Goal: Check status: Verify the current state of an ongoing process or item

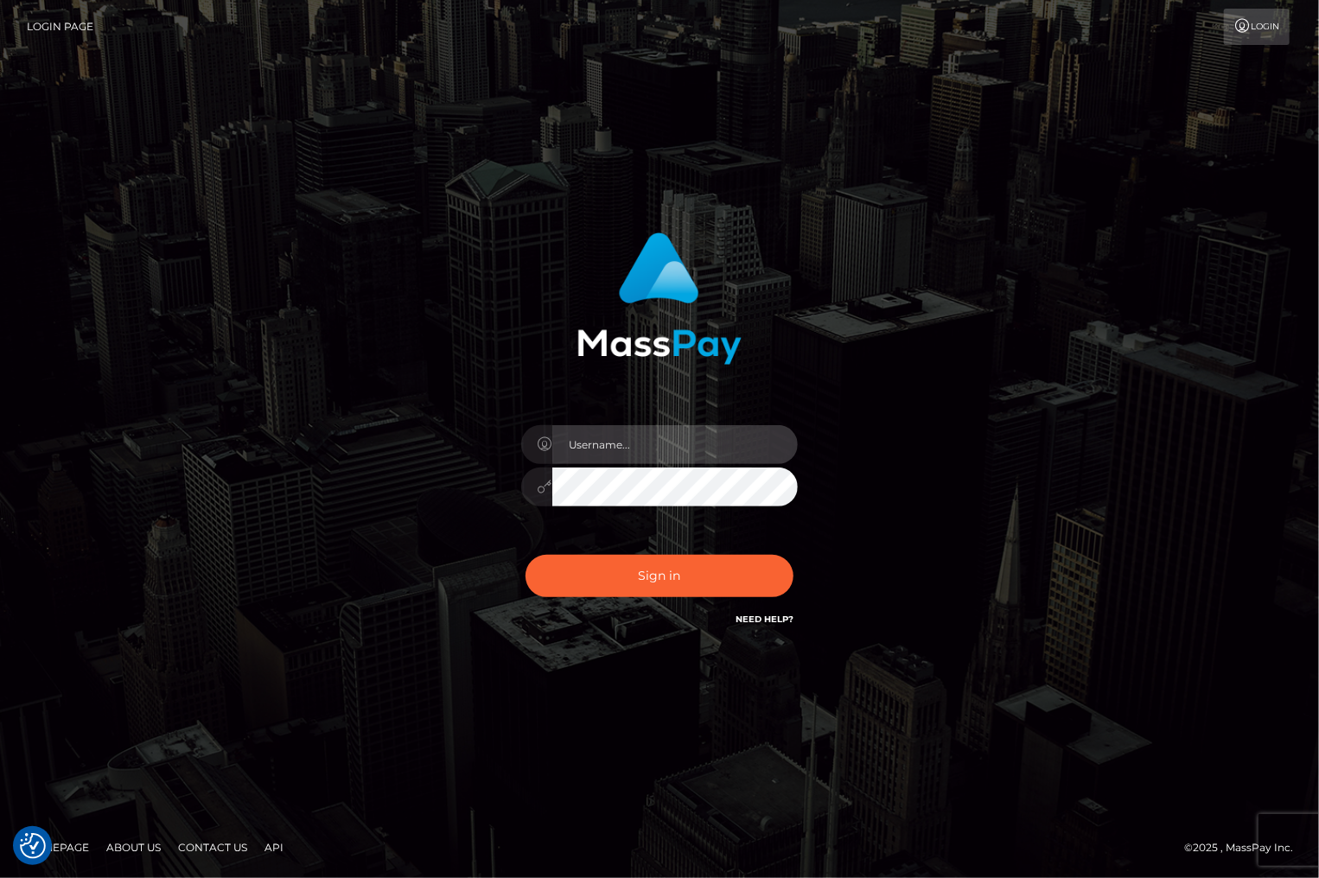
click at [626, 438] on input "text" at bounding box center [674, 444] width 245 height 39
click at [626, 437] on input "text" at bounding box center [674, 444] width 245 height 39
type input "christianc.xcite"
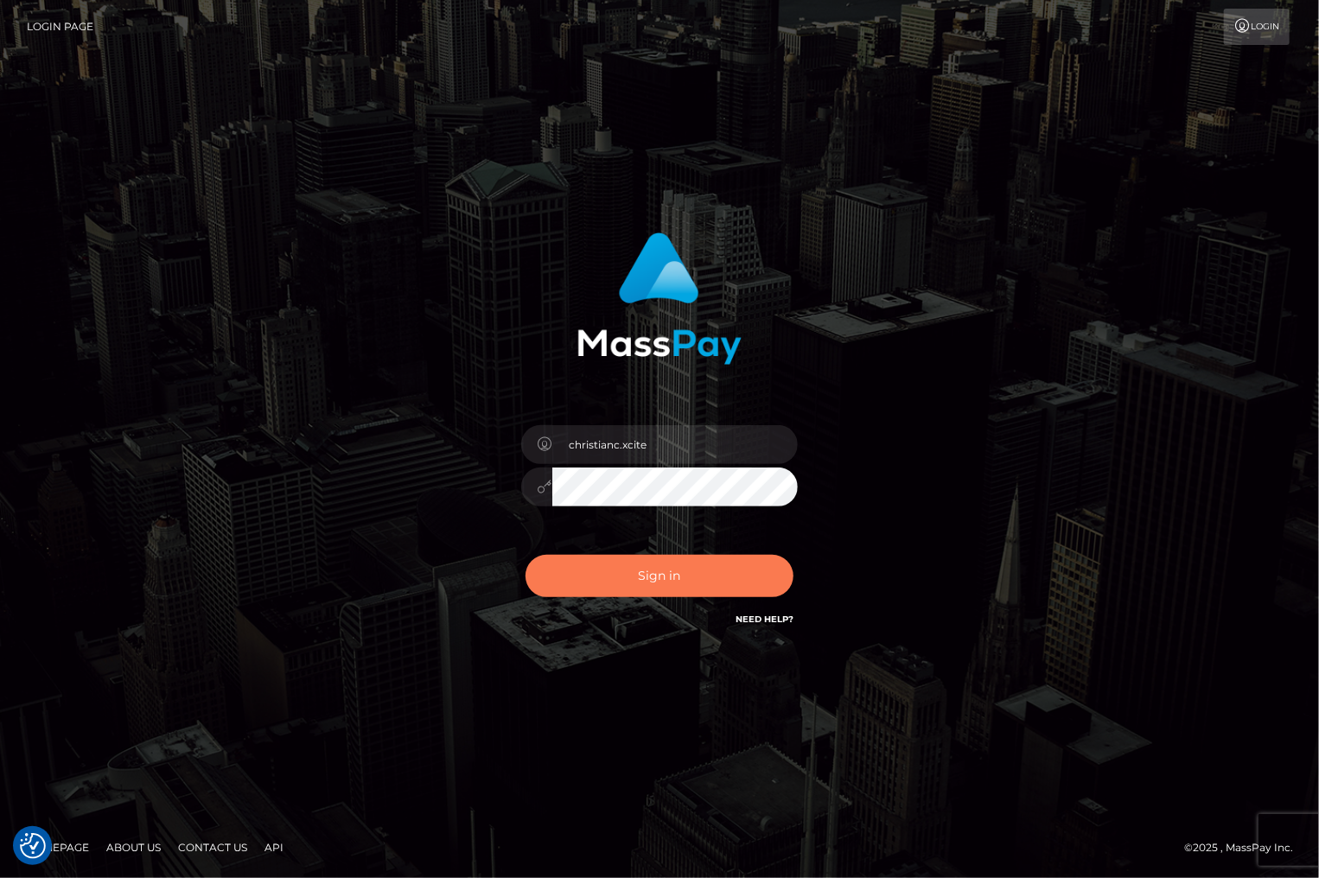
click at [635, 565] on button "Sign in" at bounding box center [659, 576] width 268 height 42
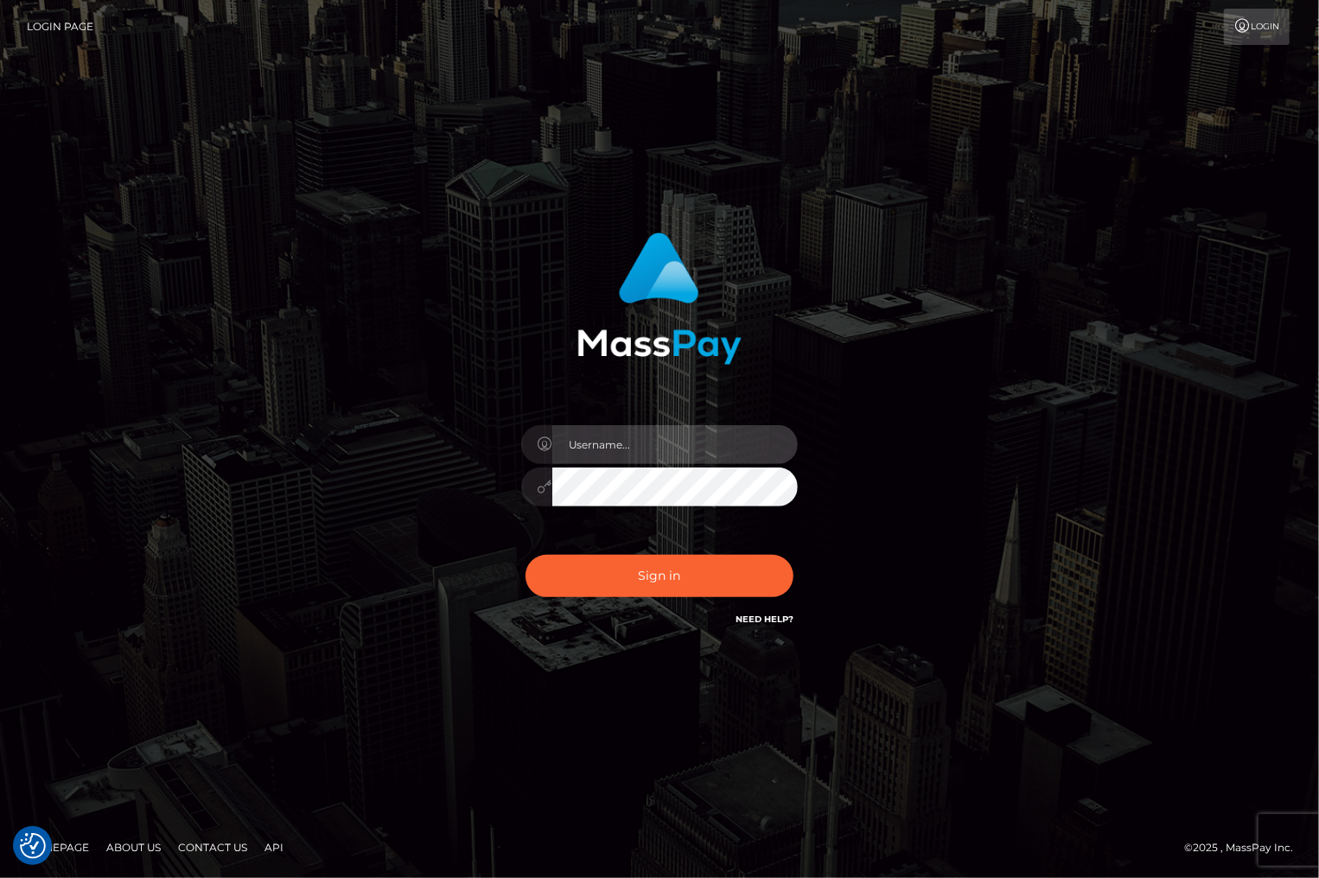
click at [615, 433] on input "text" at bounding box center [674, 444] width 245 height 39
type input "christianc.xcite"
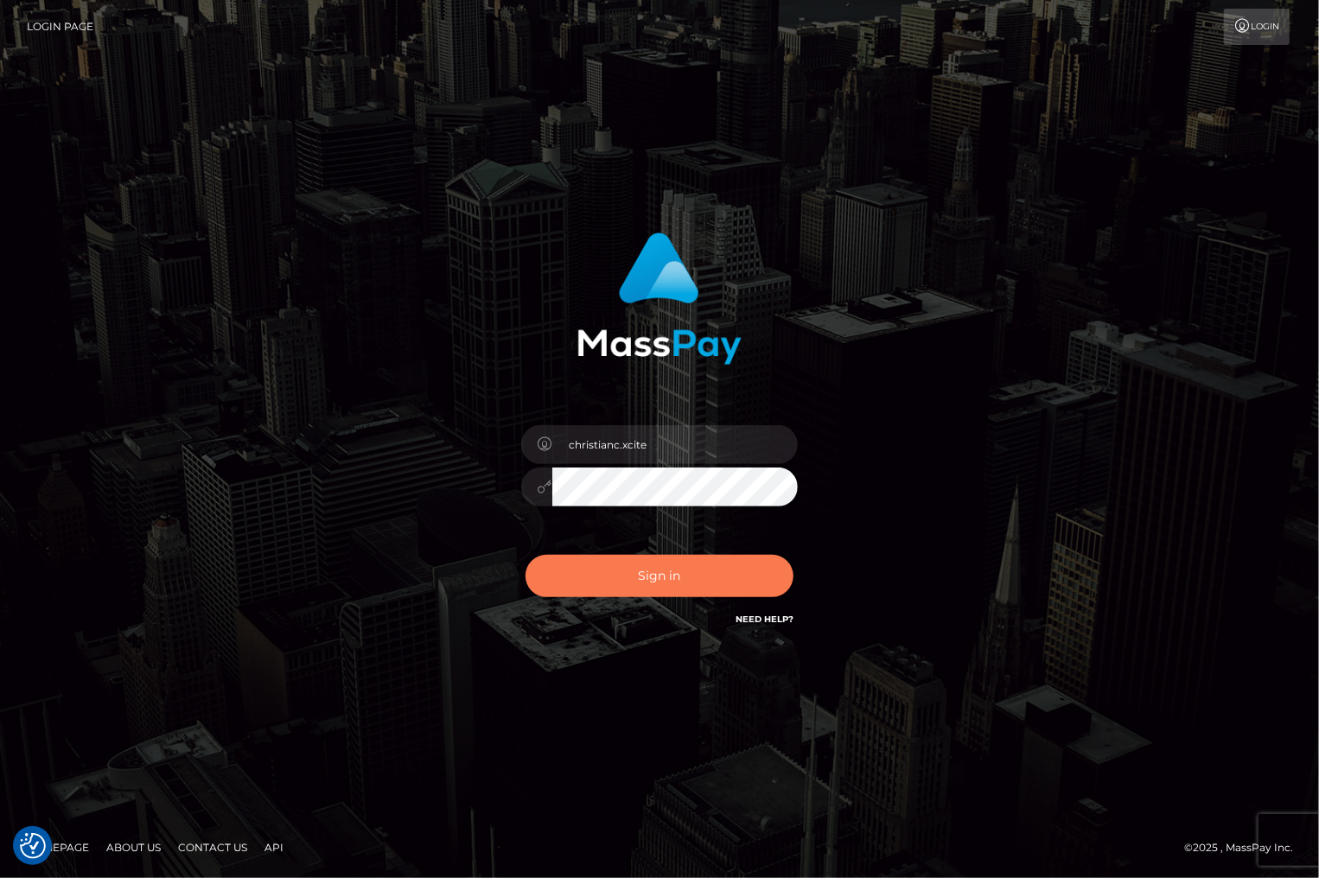
drag, startPoint x: 639, startPoint y: 572, endPoint x: 643, endPoint y: 596, distance: 24.4
click at [639, 573] on button "Sign in" at bounding box center [659, 576] width 268 height 42
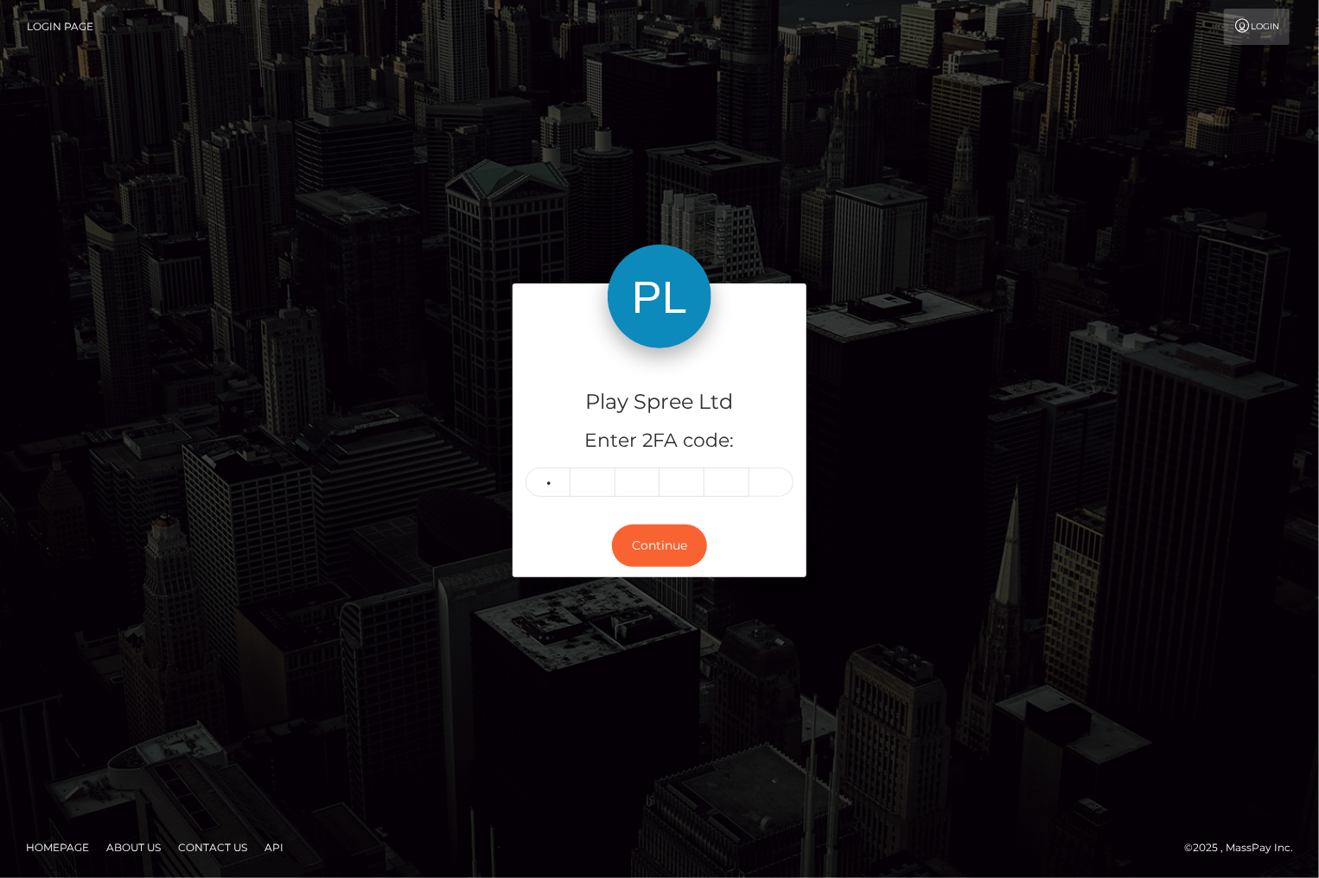
type input "5"
type input "6"
type input "3"
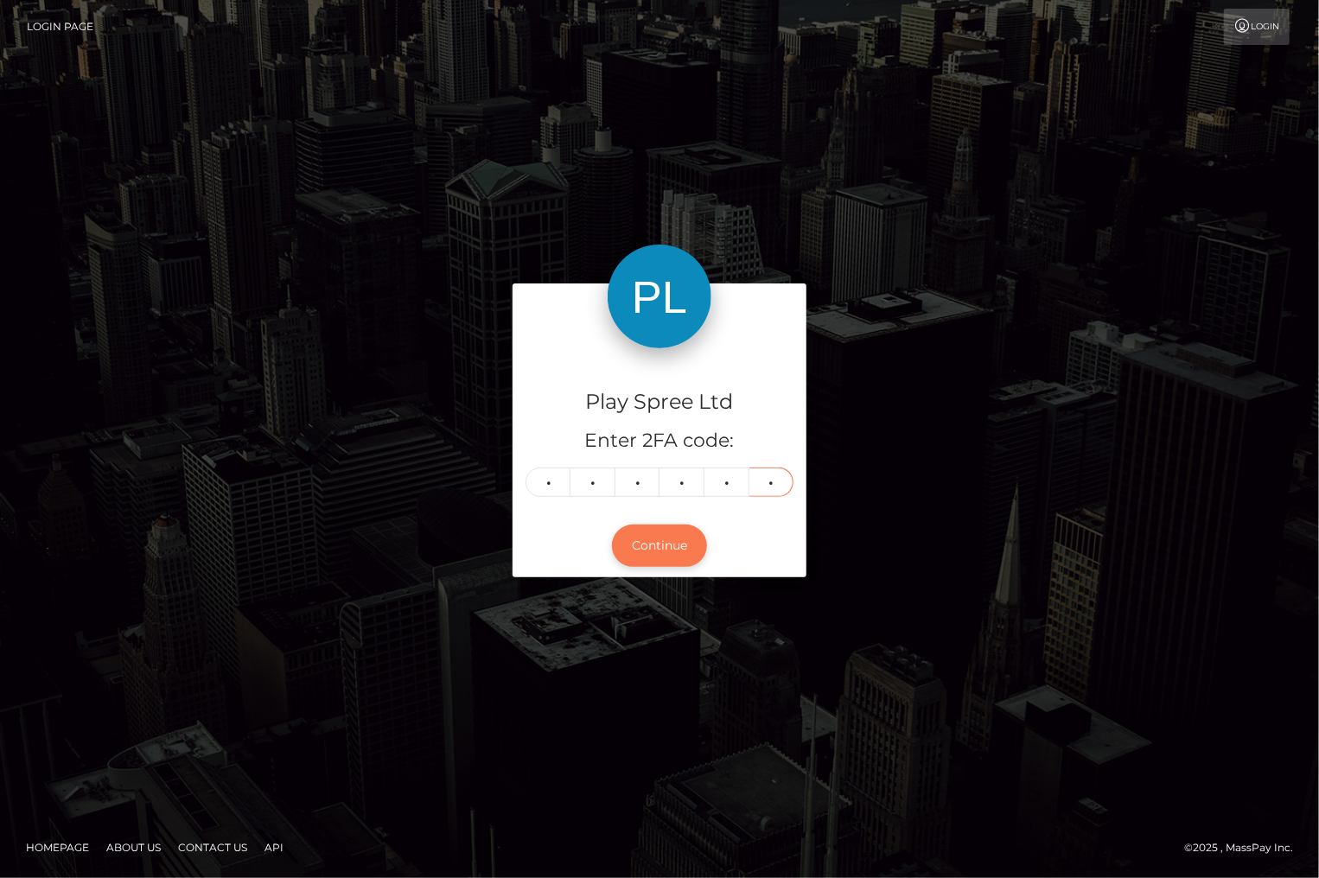
type input "3"
click at [671, 543] on button "Continue" at bounding box center [659, 545] width 95 height 42
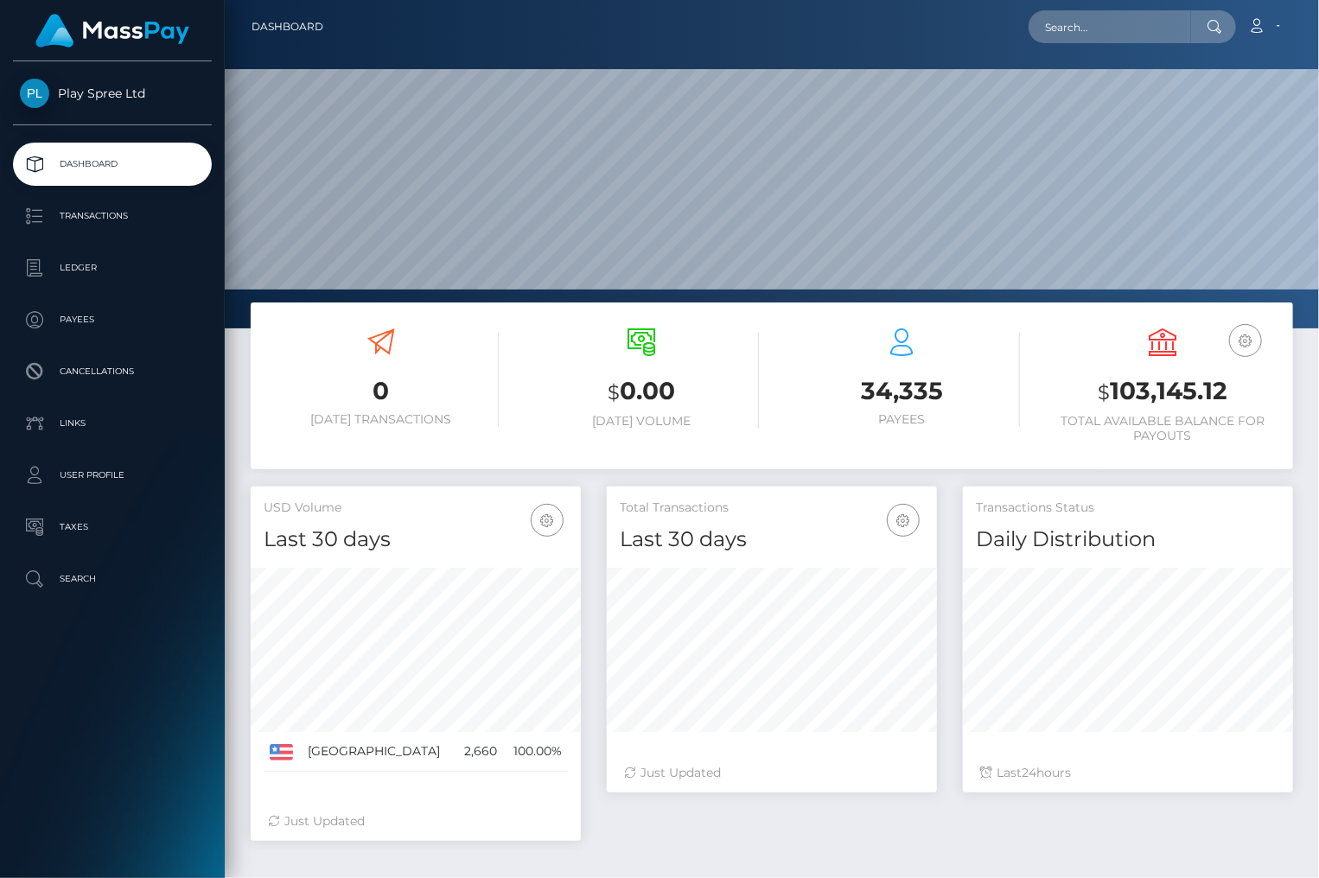
scroll to position [306, 329]
click at [1084, 35] on input "text" at bounding box center [1109, 26] width 162 height 33
paste input "1708663"
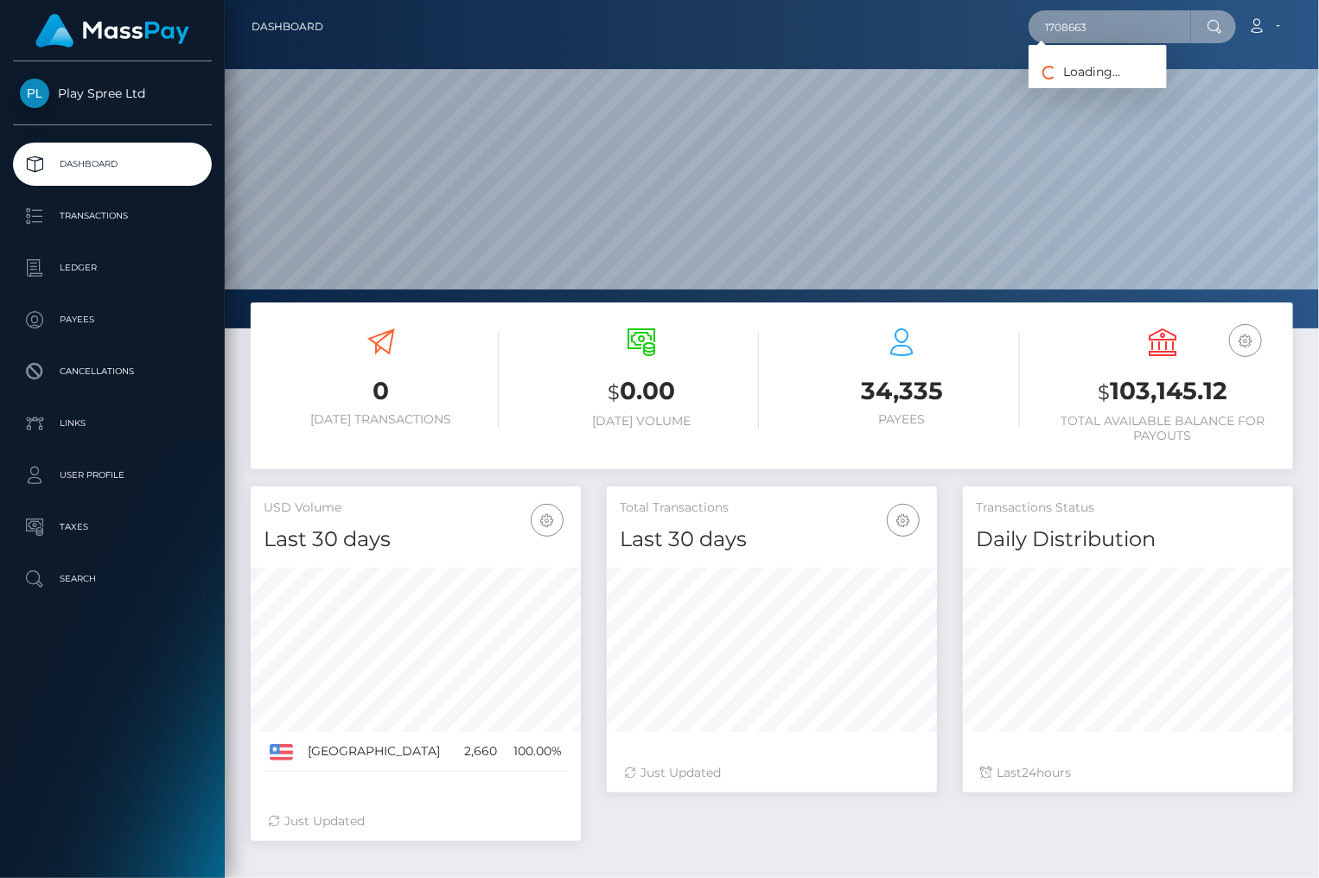
type input "1708663"
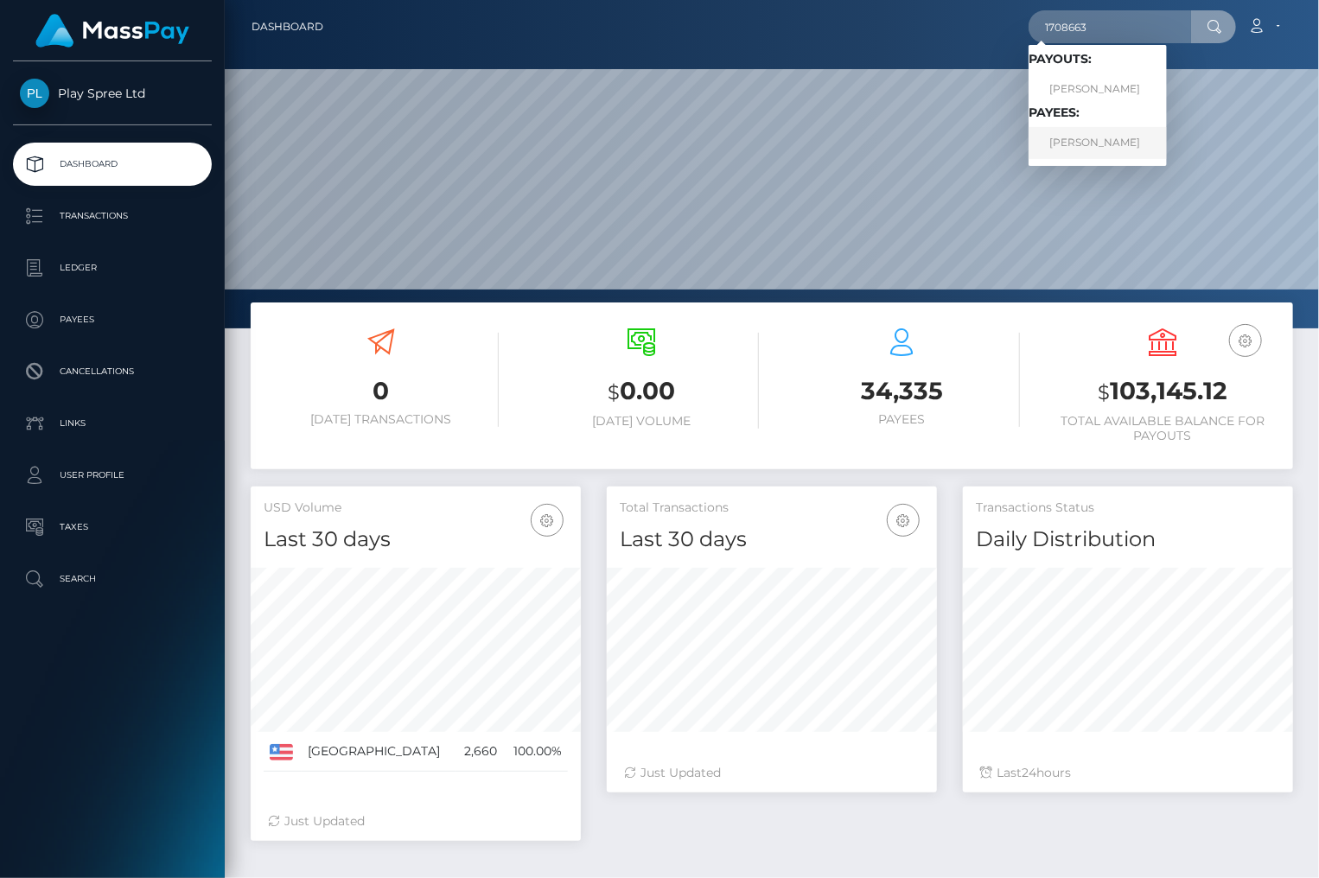
click at [1081, 148] on link "CINDY RENEE GEORGE" at bounding box center [1097, 143] width 138 height 32
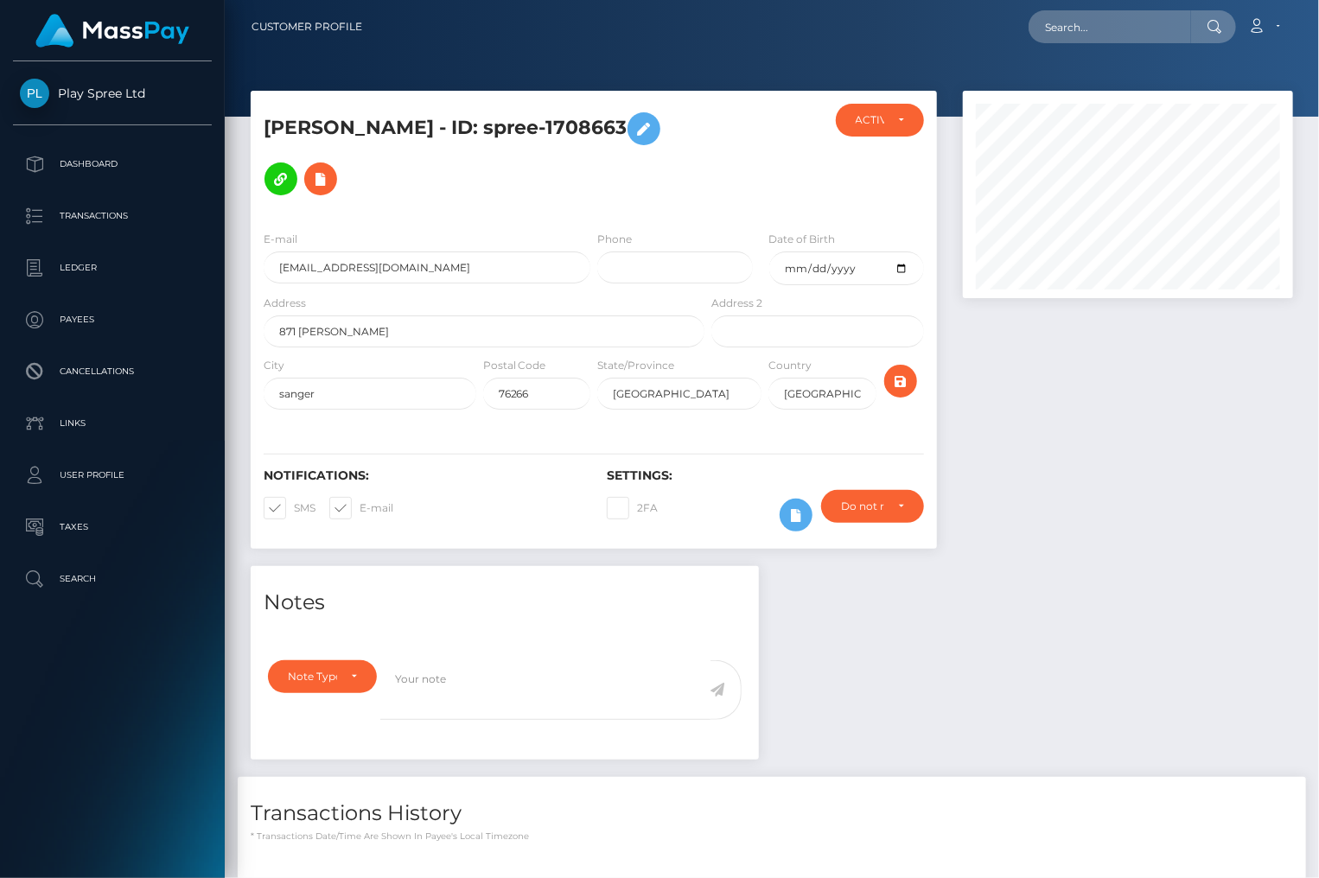
scroll to position [207, 329]
click at [1248, 463] on div at bounding box center [1128, 328] width 356 height 475
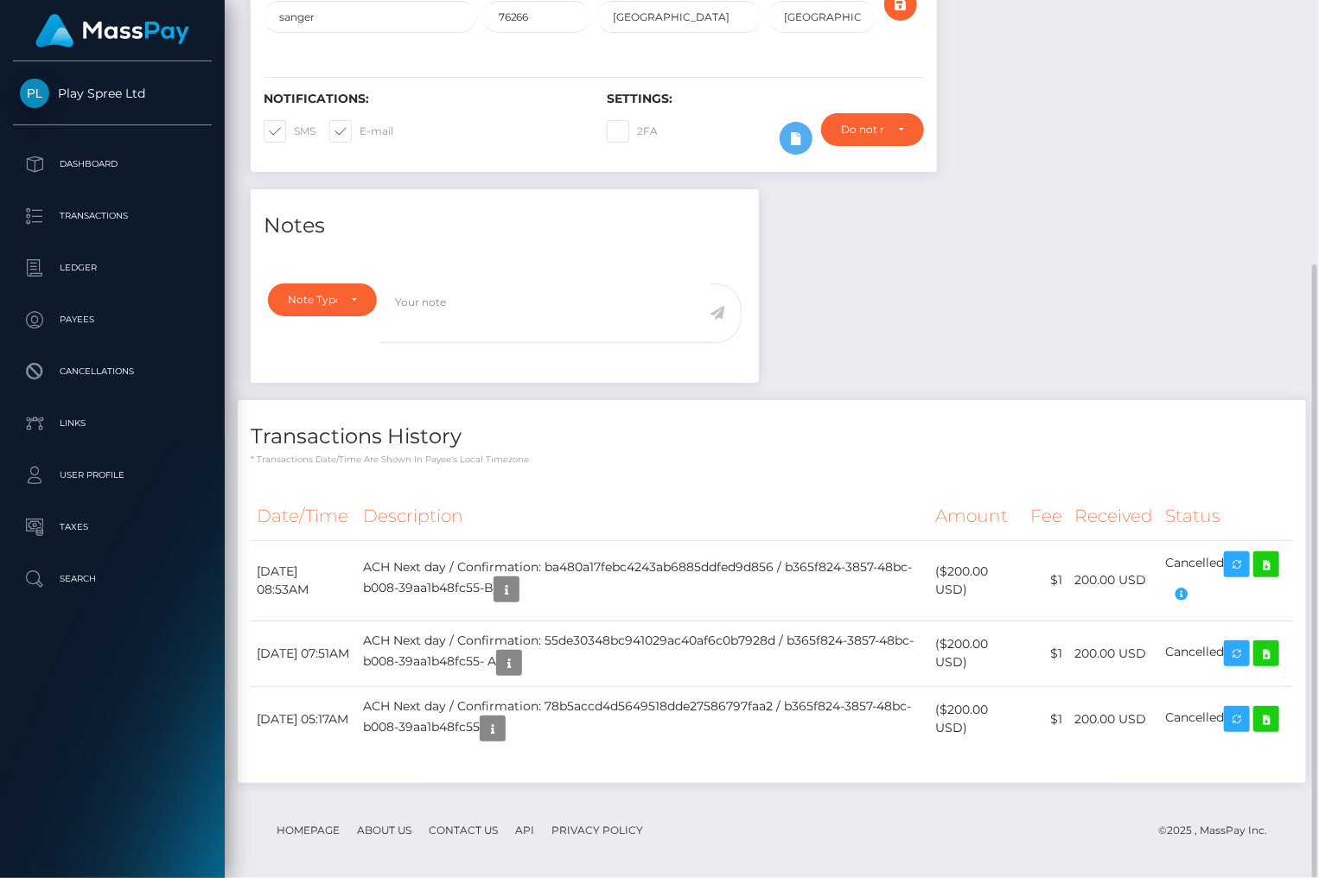
click at [1264, 751] on div "Date/Time Description Amount Fee Received Status" at bounding box center [772, 633] width 1042 height 281
click at [1254, 453] on p "* Transactions date/time are shown in payee's local timezone" at bounding box center [772, 459] width 1042 height 13
